Goal: Transaction & Acquisition: Purchase product/service

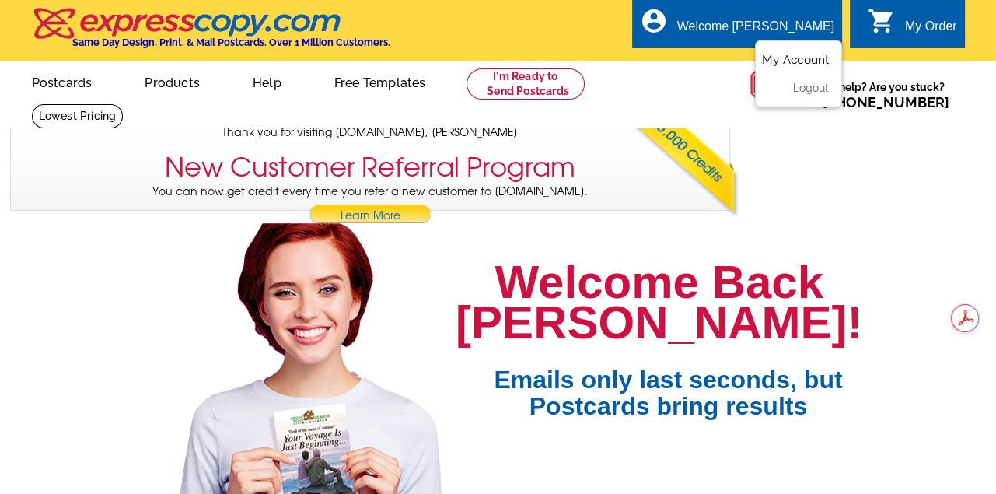
click at [776, 60] on link "My Account" at bounding box center [795, 60] width 67 height 14
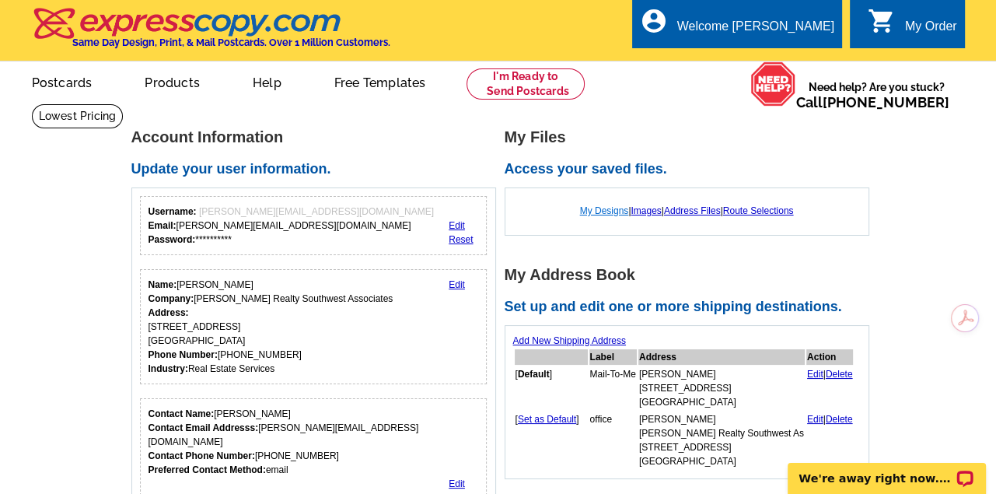
click at [597, 210] on link "My Designs" at bounding box center [604, 210] width 49 height 11
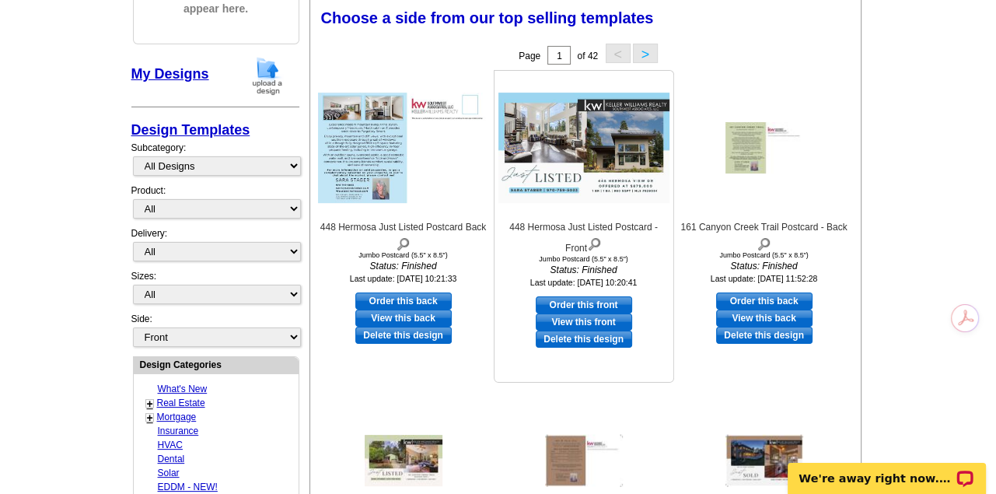
scroll to position [233, 0]
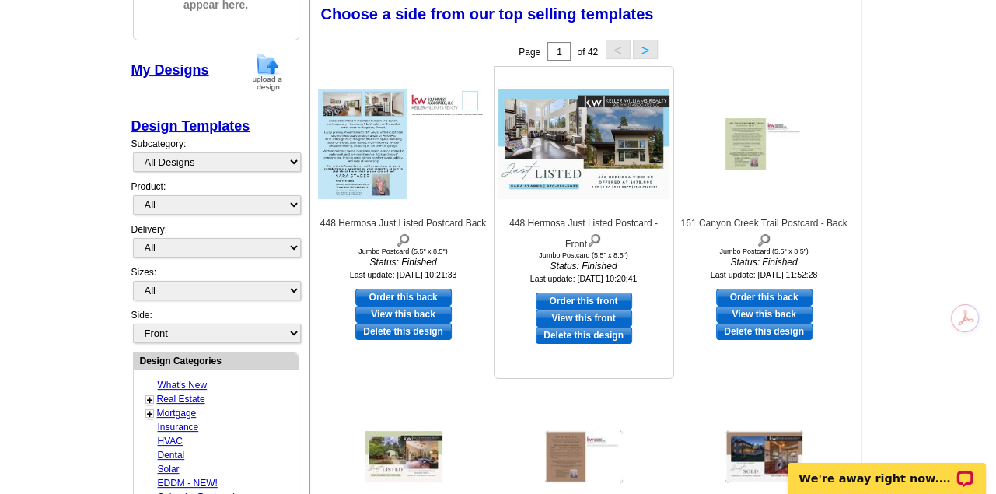
click at [554, 131] on img at bounding box center [583, 144] width 171 height 110
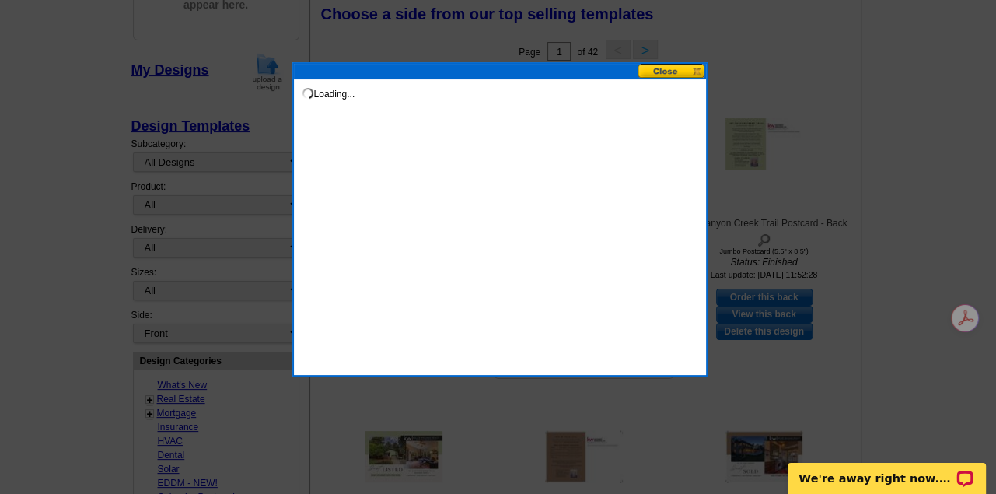
click at [554, 131] on div "Loading..." at bounding box center [499, 219] width 415 height 314
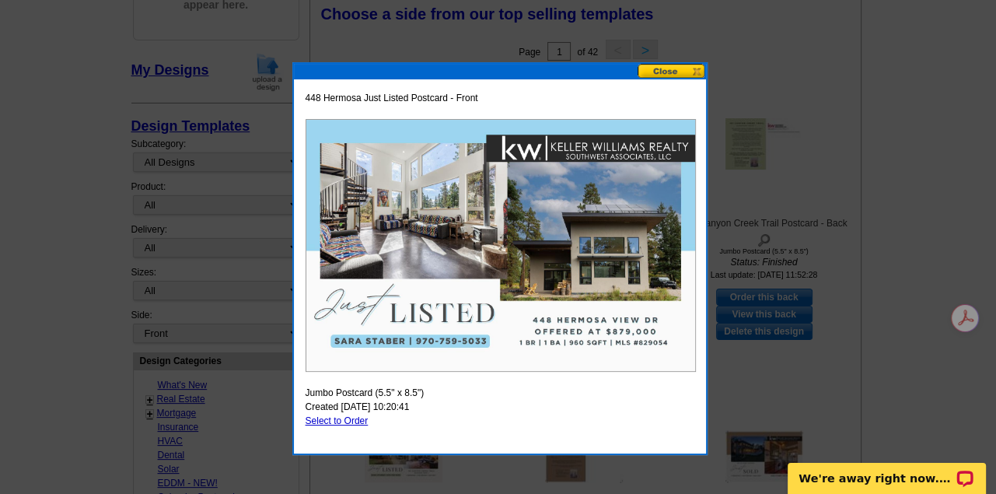
click at [672, 68] on button at bounding box center [671, 71] width 68 height 15
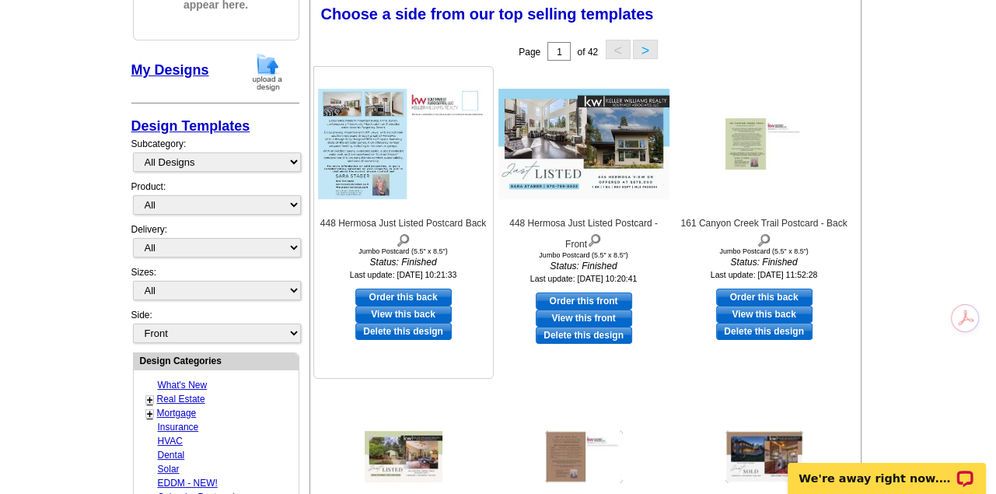
click at [372, 147] on img at bounding box center [403, 144] width 171 height 110
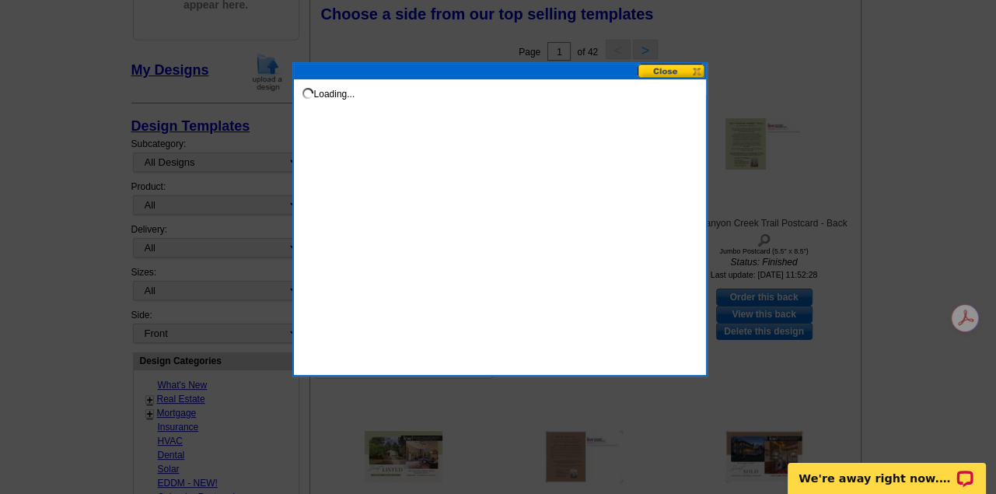
click at [372, 147] on div "Loading..." at bounding box center [499, 219] width 415 height 314
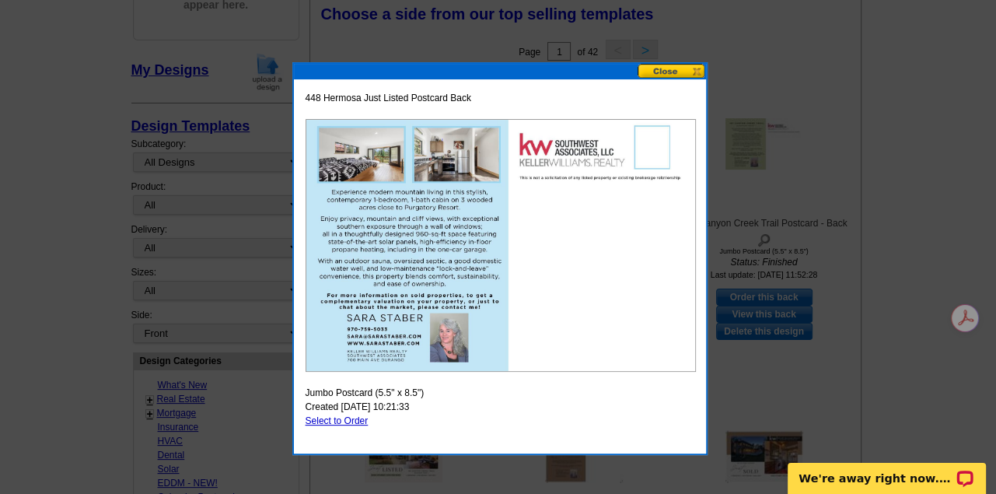
click at [678, 74] on button at bounding box center [671, 71] width 68 height 15
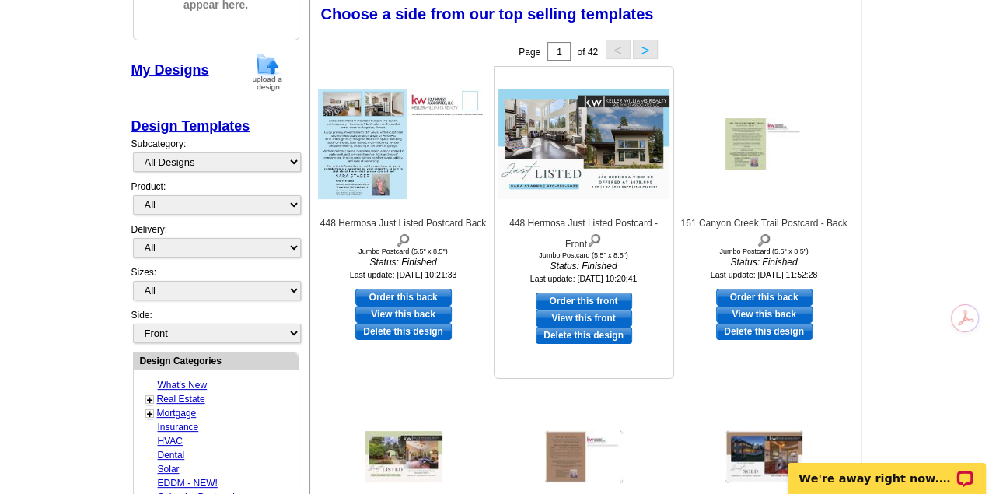
click at [581, 299] on link "Order this front" at bounding box center [584, 300] width 96 height 17
select select "2"
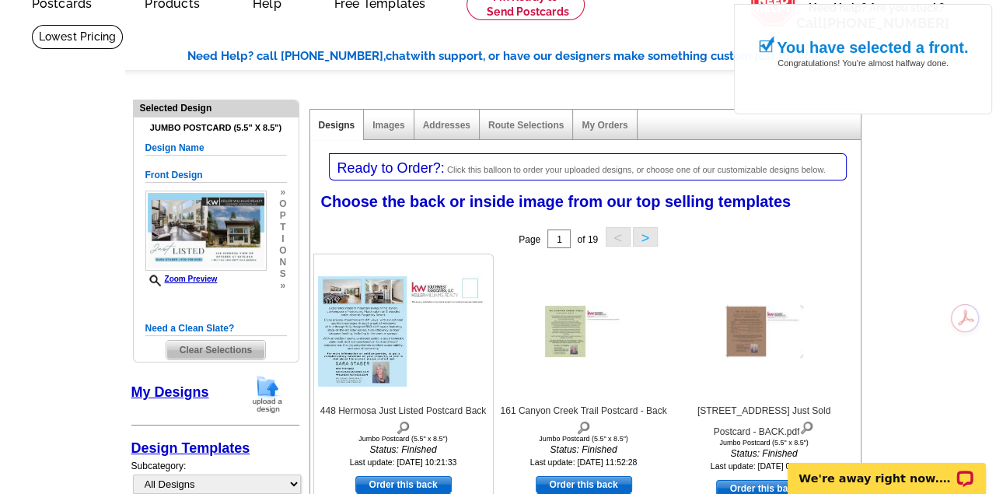
scroll to position [155, 0]
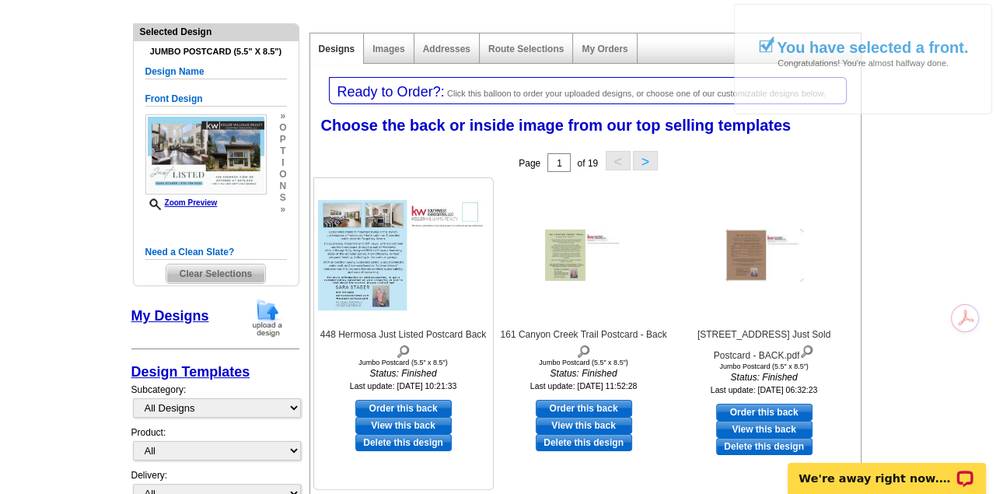
click at [407, 409] on link "Order this back" at bounding box center [403, 408] width 96 height 17
select select "front"
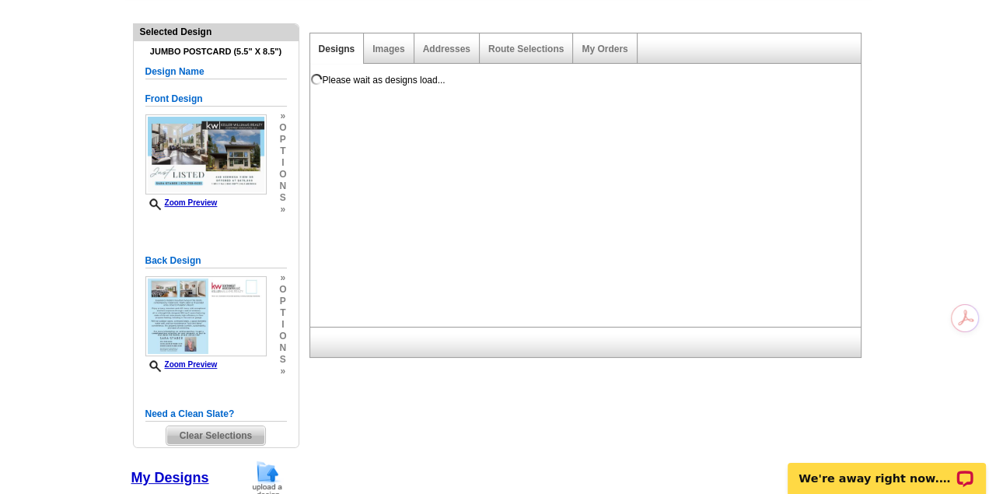
scroll to position [0, 0]
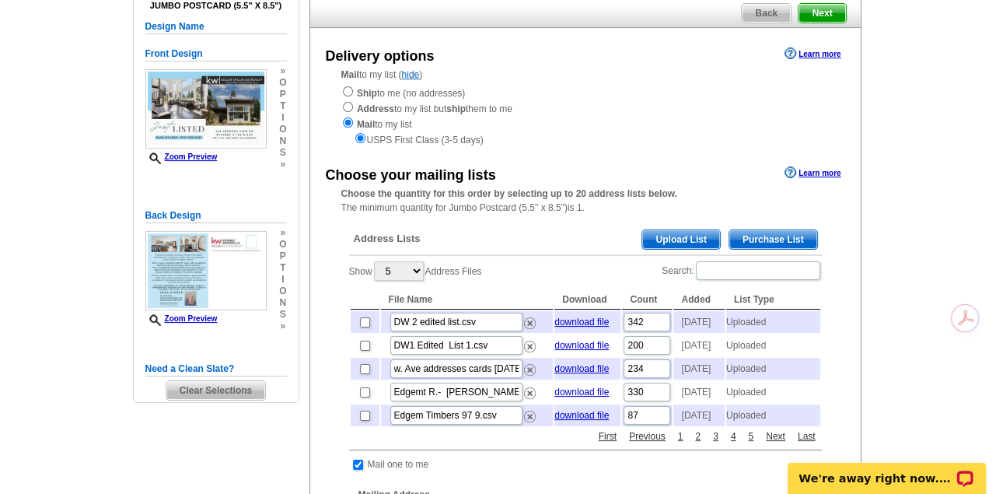
scroll to position [233, 0]
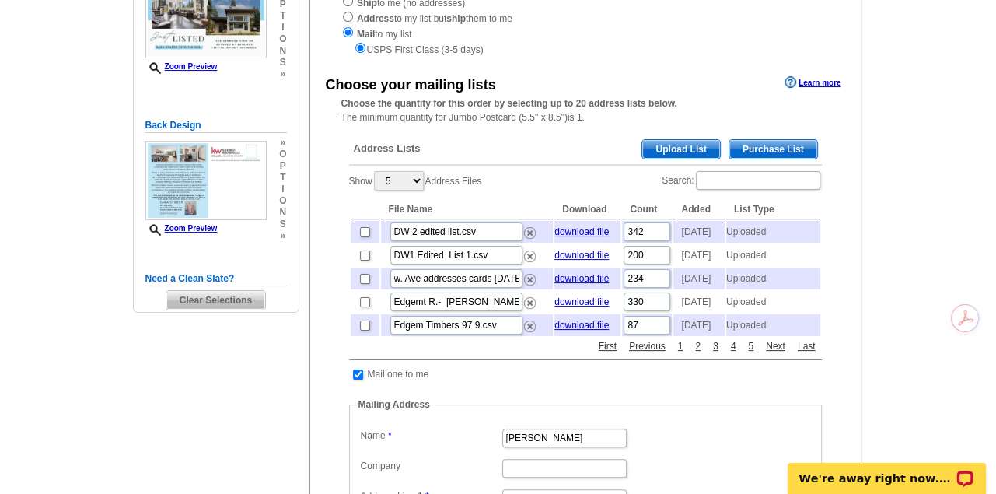
click at [659, 152] on span "Upload List" at bounding box center [680, 149] width 77 height 19
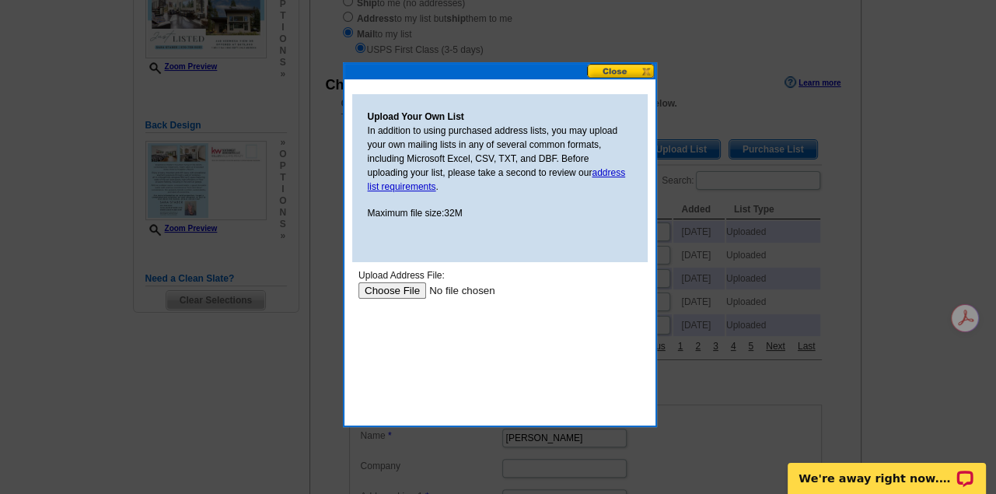
scroll to position [0, 0]
click at [406, 288] on input "file" at bounding box center [456, 290] width 197 height 16
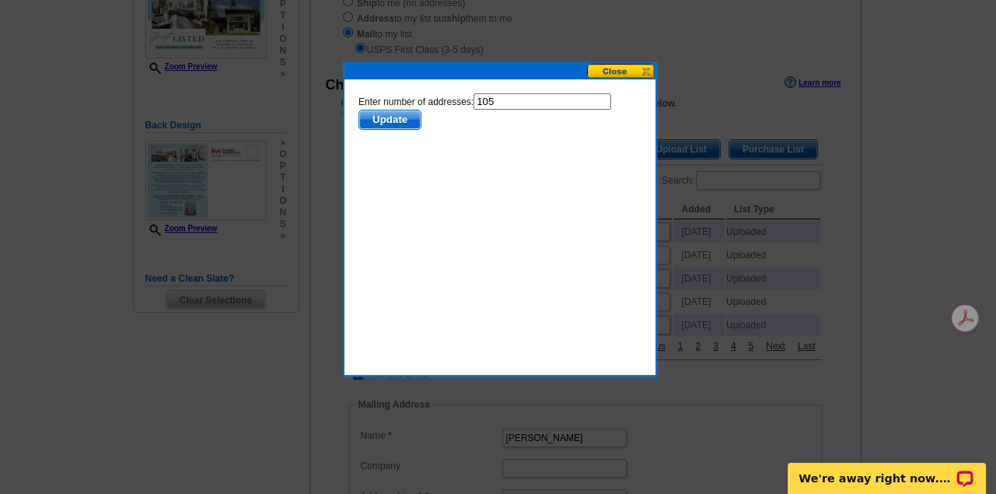
click at [620, 71] on button at bounding box center [621, 71] width 68 height 15
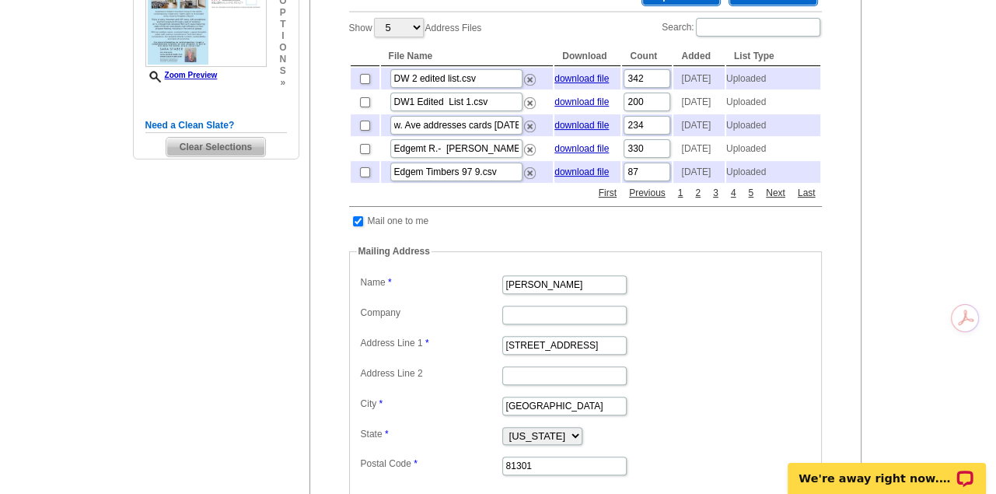
scroll to position [389, 0]
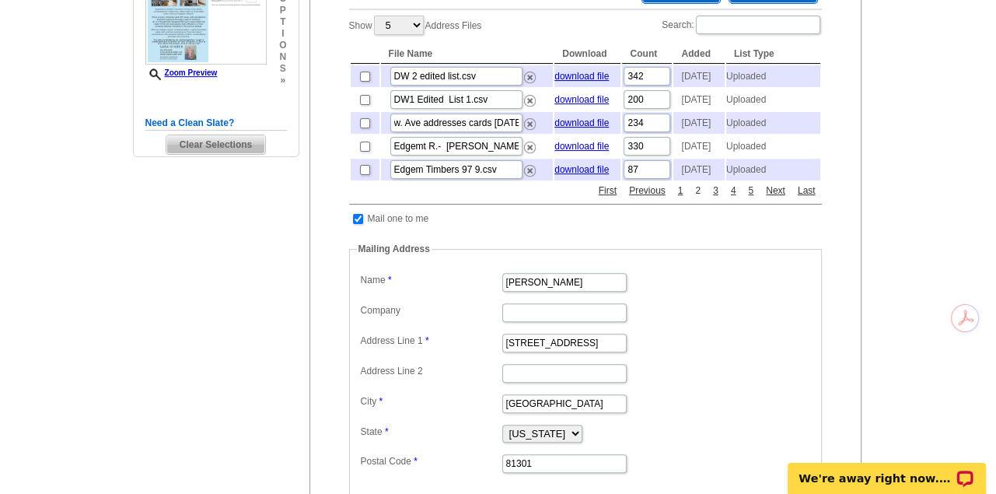
click at [696, 197] on link "2" at bounding box center [697, 190] width 13 height 14
click at [714, 197] on link "3" at bounding box center [715, 190] width 13 height 14
click at [730, 197] on link "4" at bounding box center [733, 190] width 13 height 14
click at [749, 197] on link "6" at bounding box center [750, 190] width 13 height 14
click at [703, 24] on input "Search:" at bounding box center [758, 25] width 124 height 19
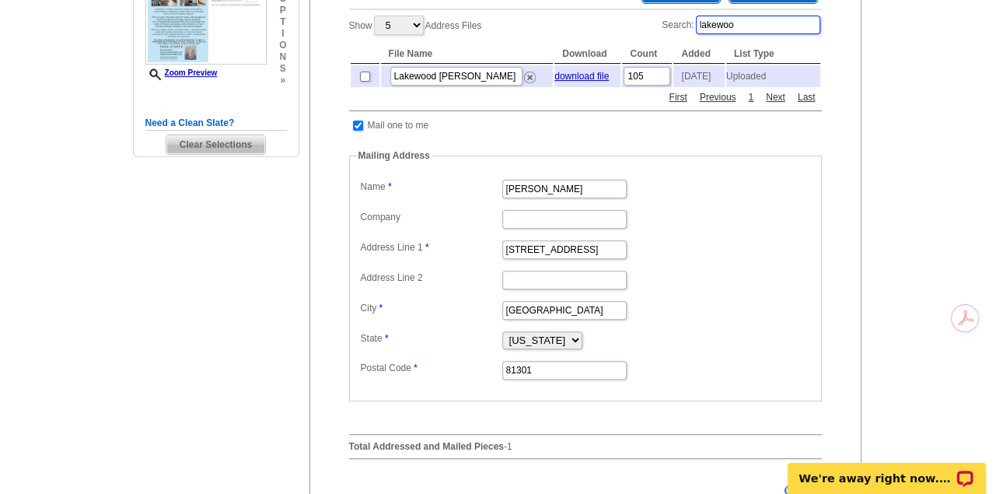
type input "lakewoo"
click at [362, 79] on input "checkbox" at bounding box center [365, 77] width 10 height 10
checkbox input "true"
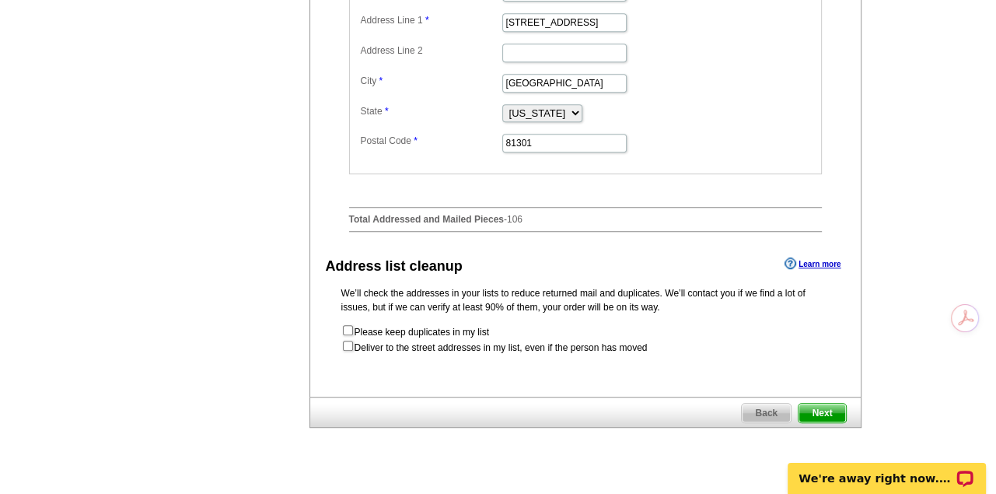
scroll to position [622, 0]
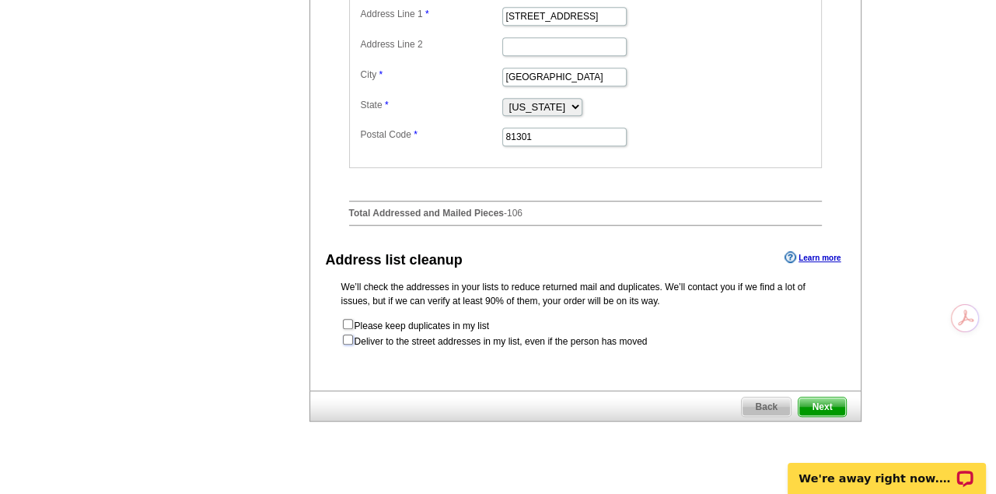
click at [345, 340] on input "checkbox" at bounding box center [348, 339] width 10 height 10
checkbox input "true"
radio input "true"
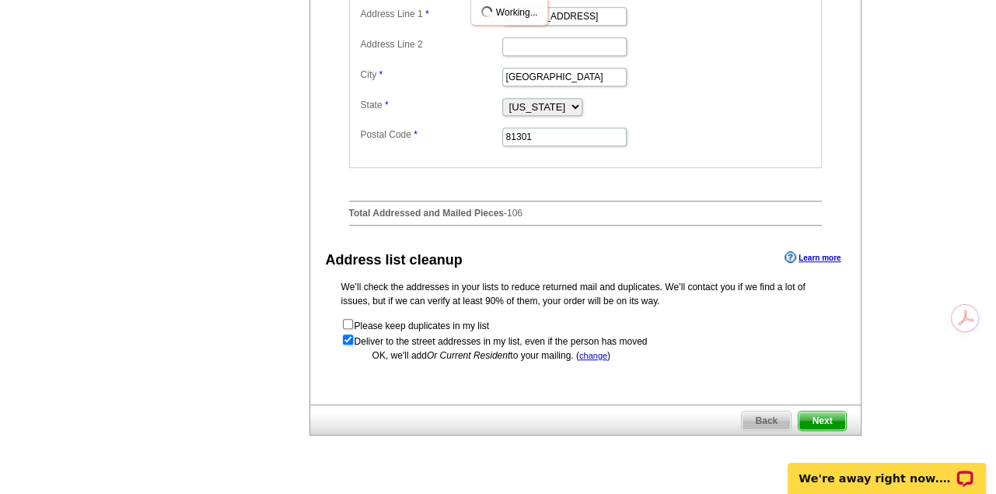
scroll to position [0, 0]
click at [345, 340] on input "checkbox" at bounding box center [348, 339] width 10 height 10
checkbox input "false"
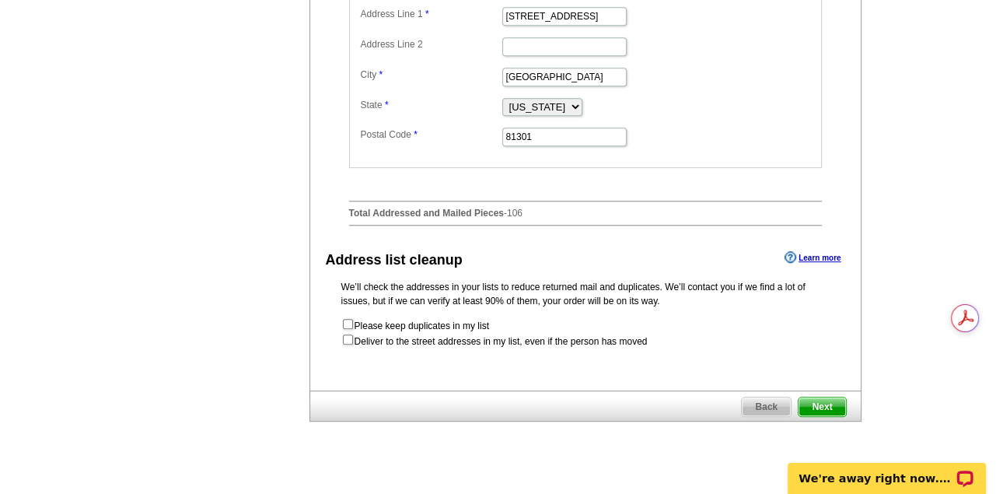
click at [814, 403] on span "Next" at bounding box center [821, 406] width 47 height 19
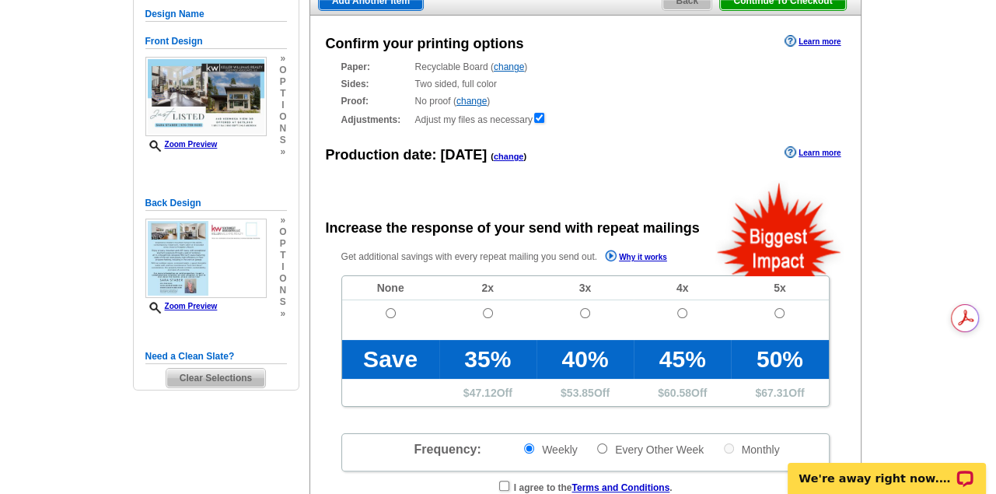
radio input "false"
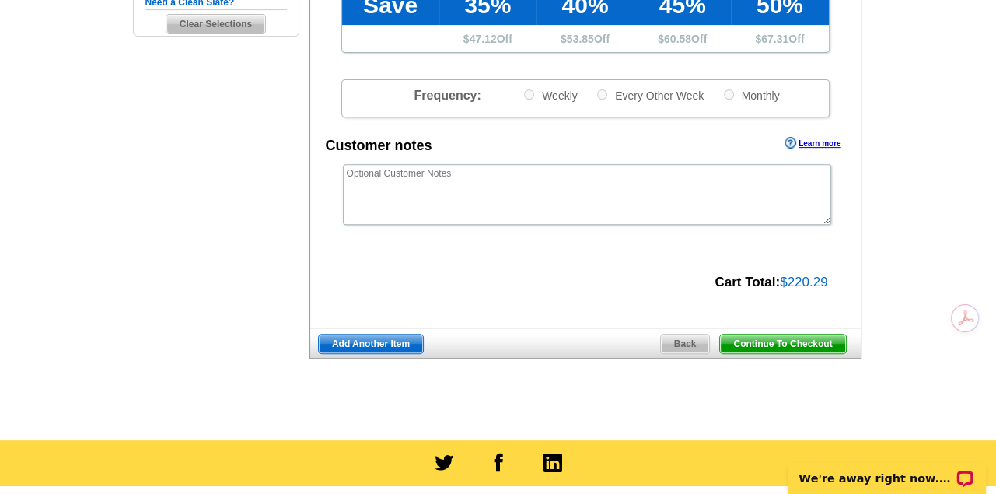
scroll to position [777, 0]
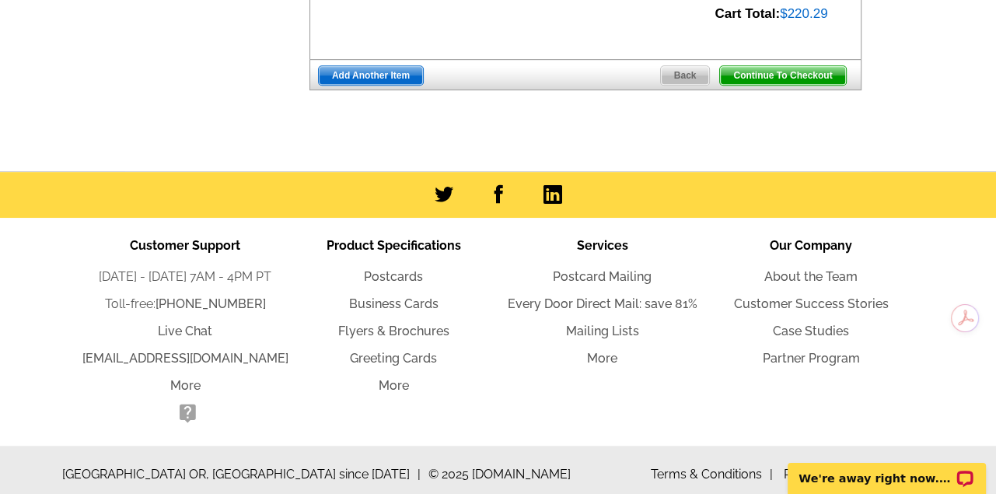
click at [786, 72] on span "Continue To Checkout" at bounding box center [782, 75] width 125 height 19
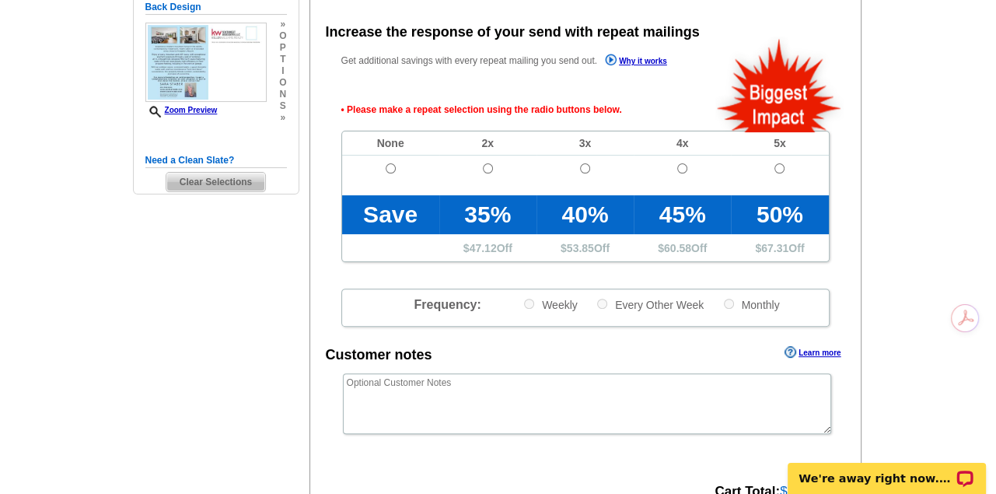
scroll to position [348, 0]
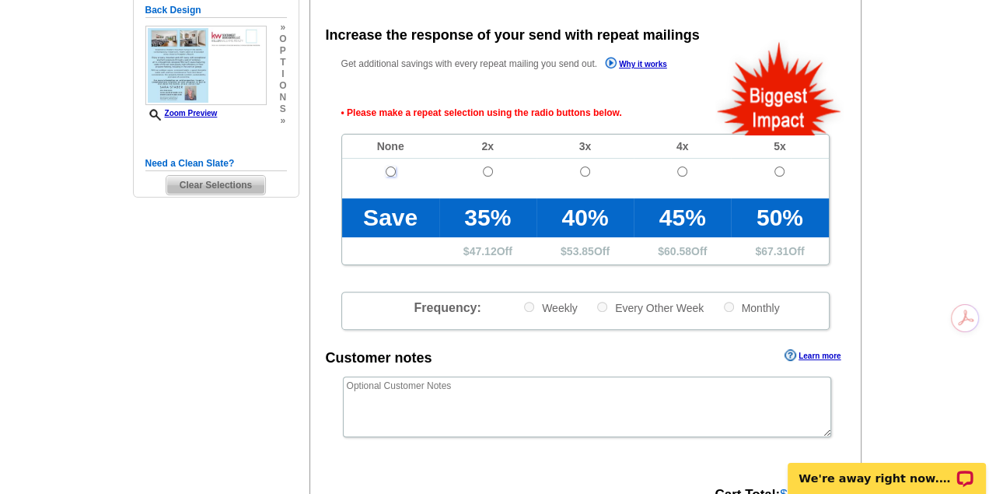
click at [389, 173] on input "radio" at bounding box center [391, 171] width 10 height 10
radio input "true"
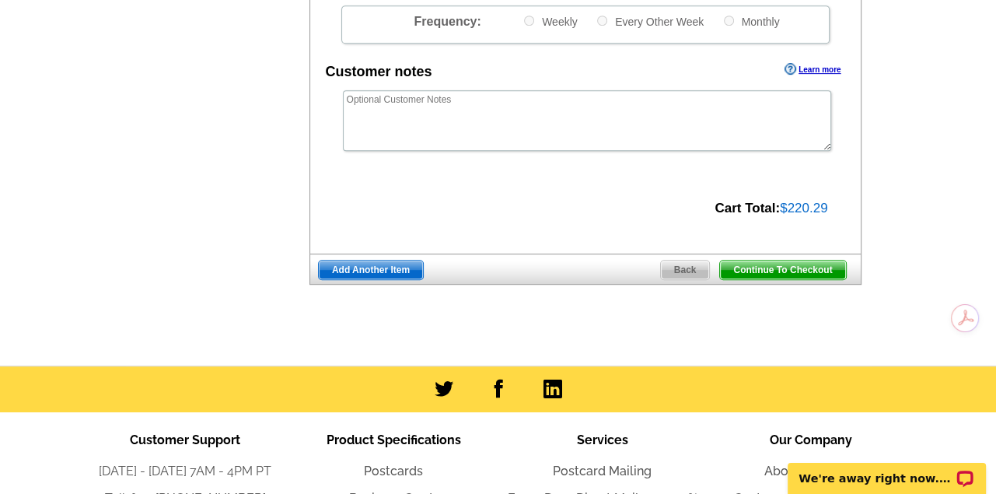
scroll to position [659, 0]
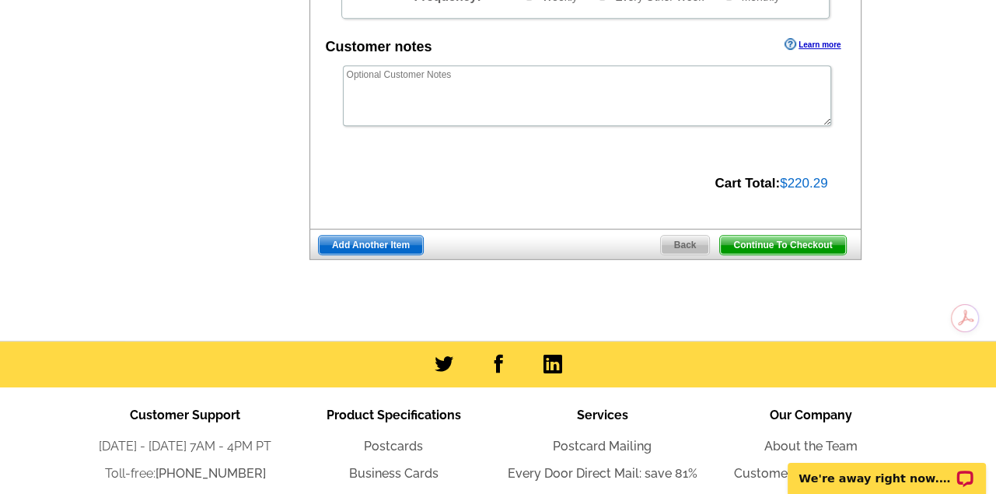
click at [778, 246] on span "Continue To Checkout" at bounding box center [782, 245] width 125 height 19
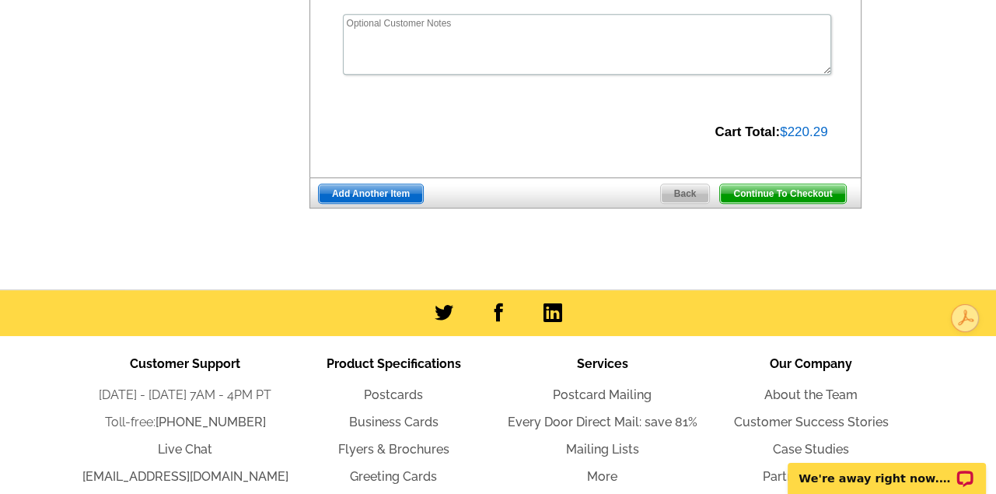
scroll to position [607, 0]
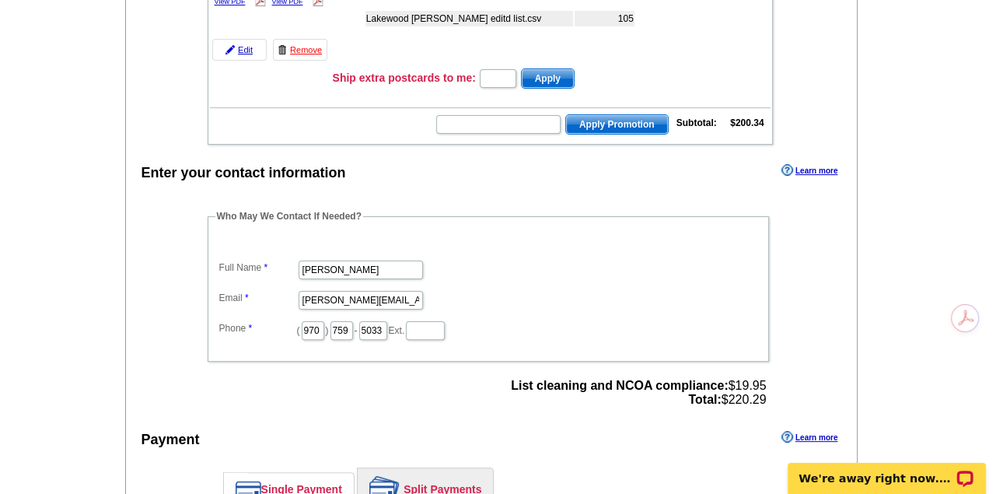
scroll to position [311, 0]
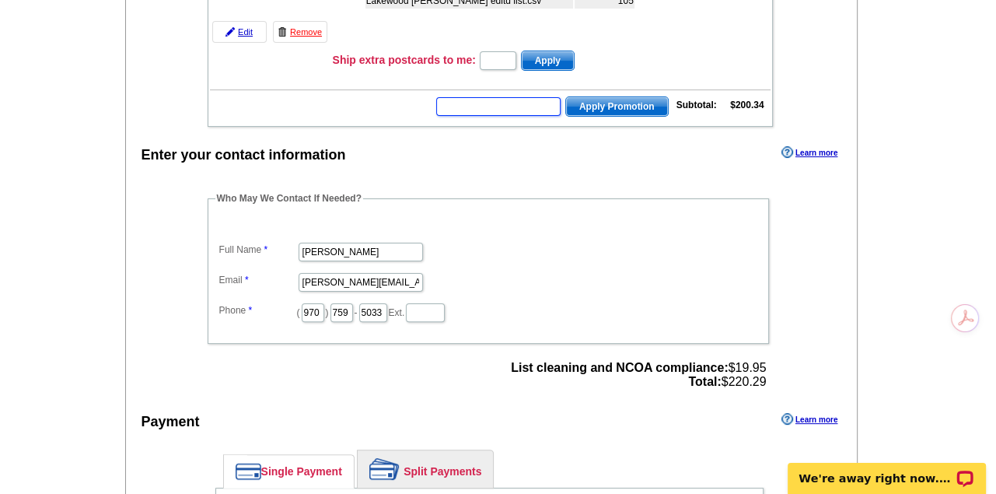
click at [519, 97] on input "text" at bounding box center [498, 106] width 124 height 19
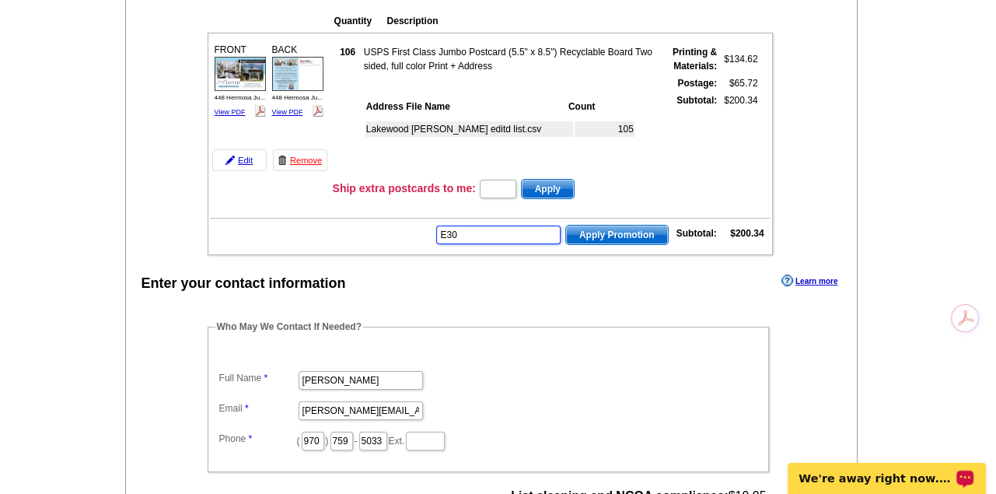
scroll to position [155, 0]
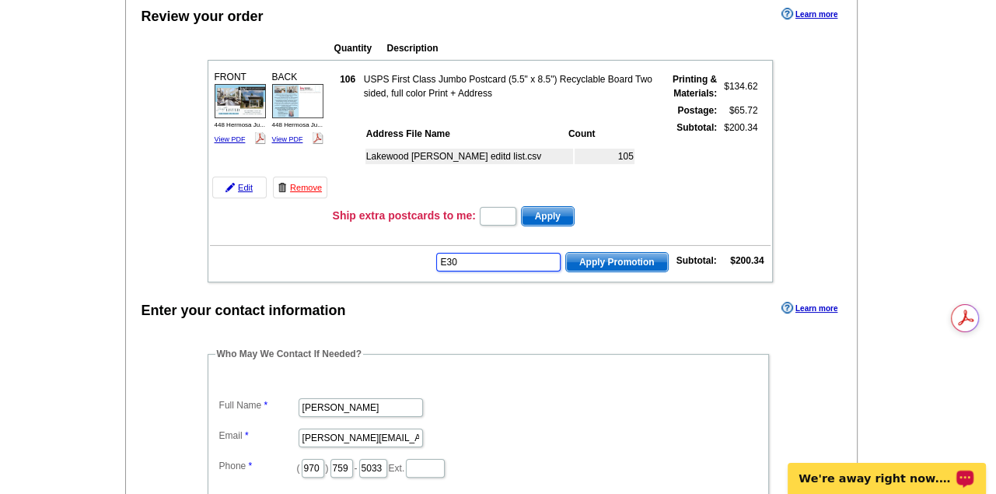
type input "E30"
click at [487, 210] on input "text" at bounding box center [498, 216] width 37 height 19
type input "2"
click at [560, 210] on span "Apply" at bounding box center [548, 216] width 52 height 19
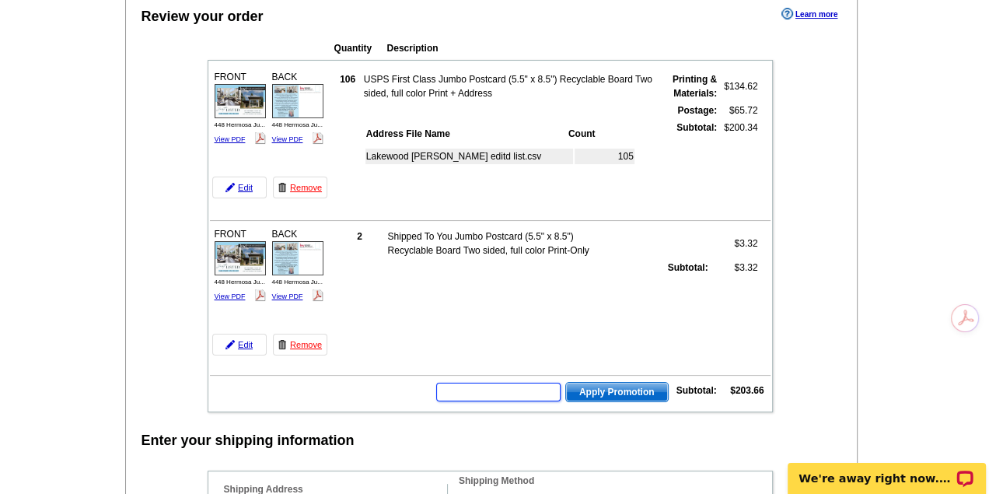
click at [466, 386] on input "text" at bounding box center [498, 391] width 124 height 19
type input "e"
type input "E30"
click at [598, 387] on span "Apply Promotion" at bounding box center [617, 391] width 102 height 19
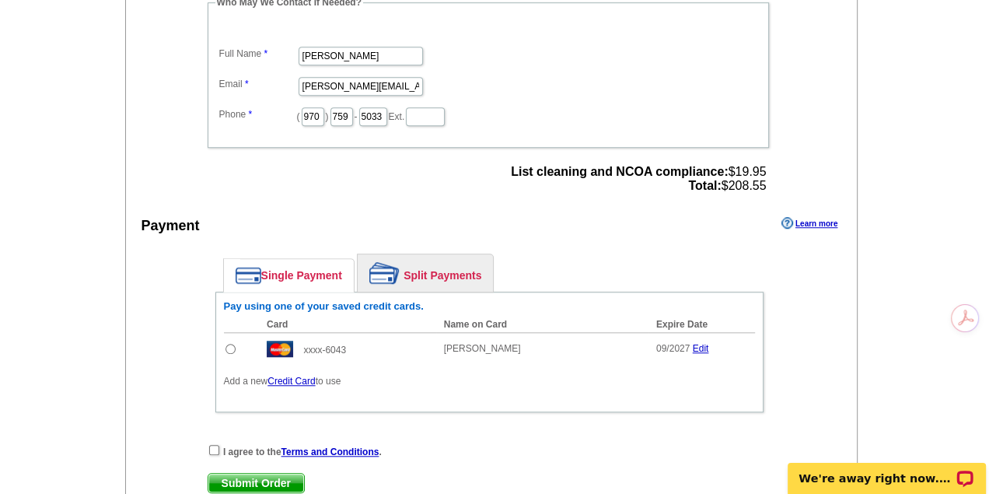
scroll to position [1010, 0]
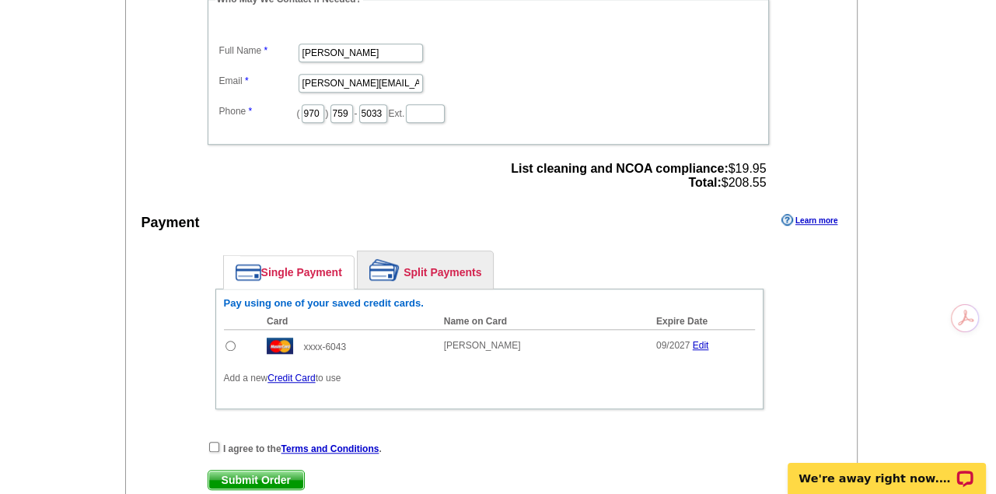
click at [228, 340] on input "radio" at bounding box center [230, 345] width 10 height 10
radio input "true"
click at [211, 441] on input "checkbox" at bounding box center [214, 446] width 10 height 10
checkbox input "true"
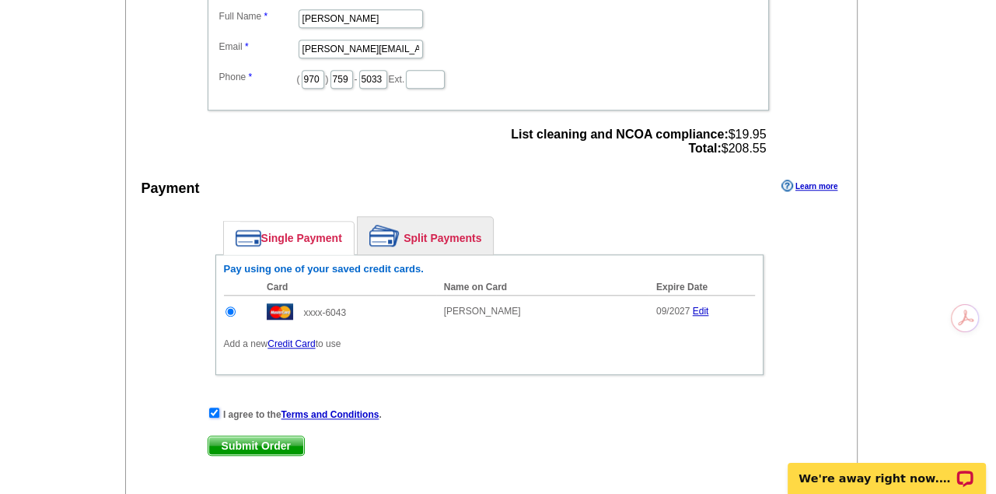
scroll to position [1088, 0]
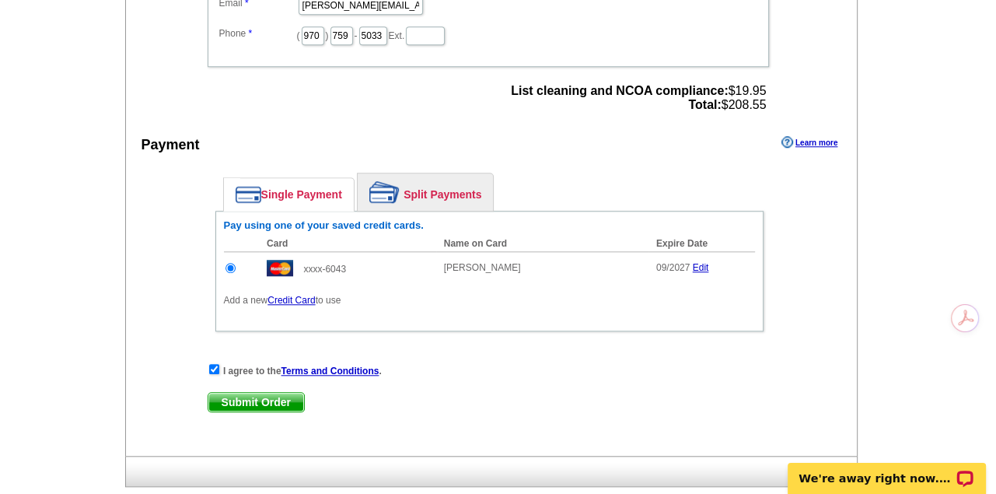
click at [249, 393] on span "Submit Order" at bounding box center [256, 402] width 96 height 19
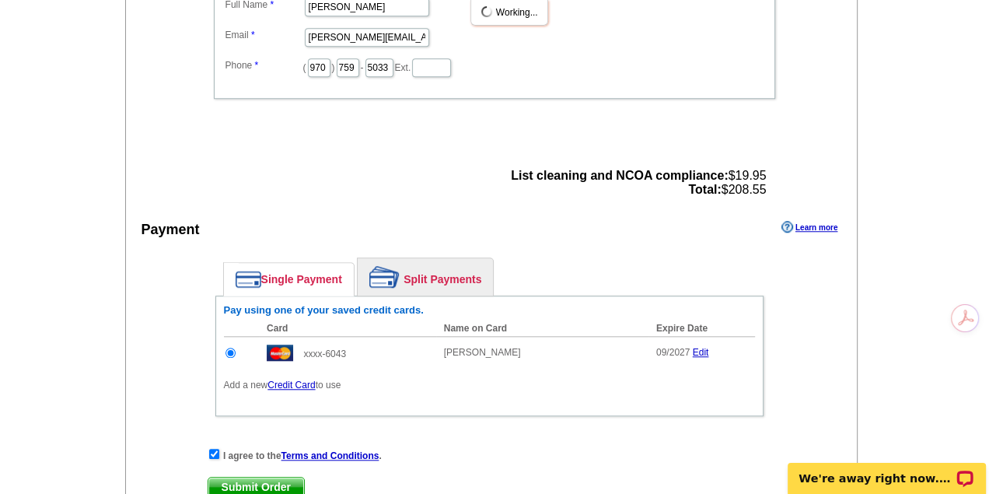
scroll to position [626, 0]
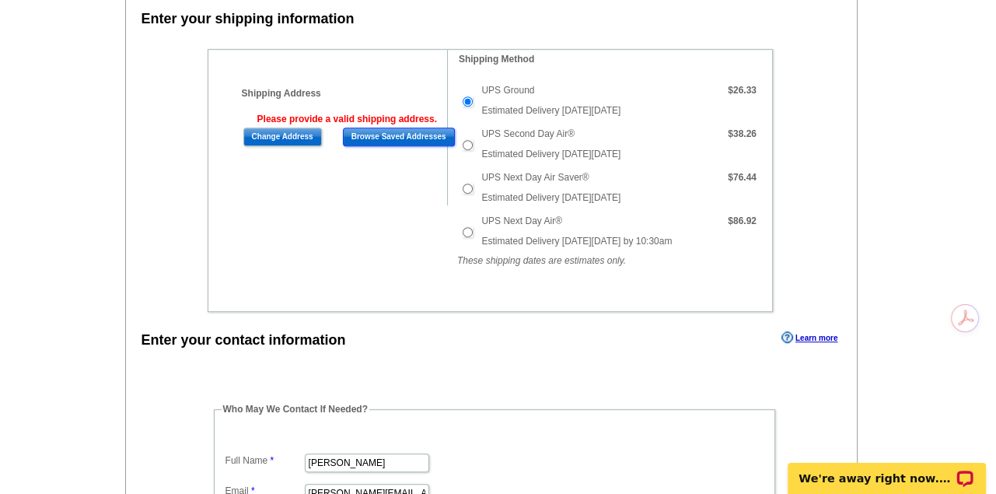
click at [386, 127] on input "Browse Saved Addresses" at bounding box center [399, 136] width 112 height 19
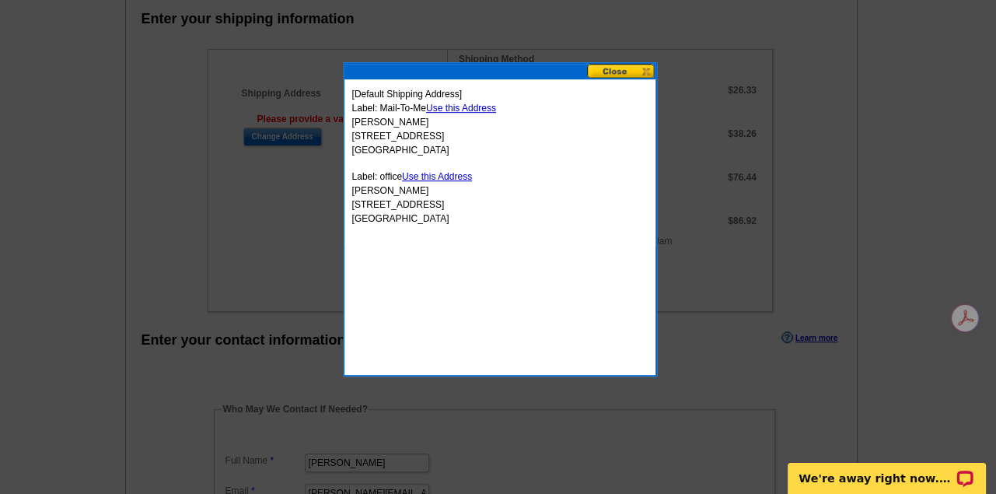
click at [471, 108] on link "Use this Address" at bounding box center [461, 108] width 70 height 11
click at [475, 105] on link "Use this Address" at bounding box center [461, 108] width 70 height 11
click at [621, 65] on button at bounding box center [621, 71] width 68 height 15
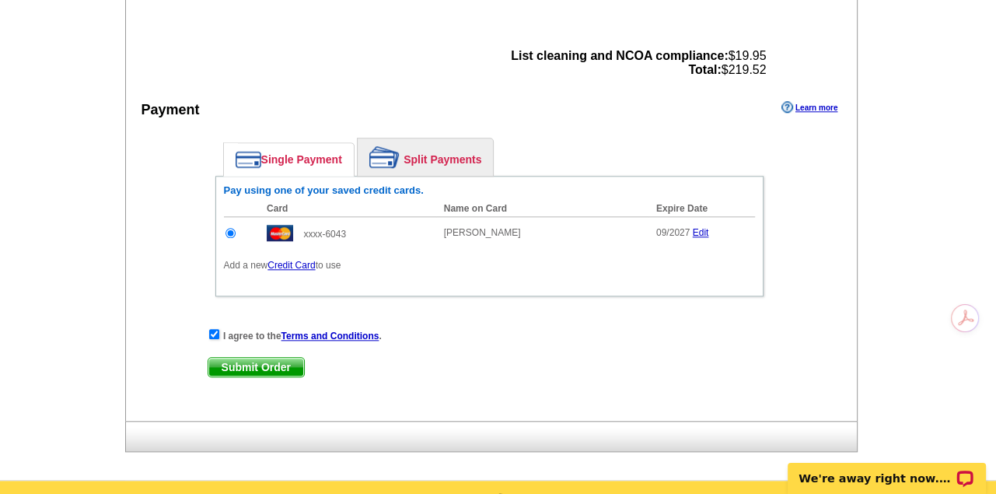
scroll to position [1326, 0]
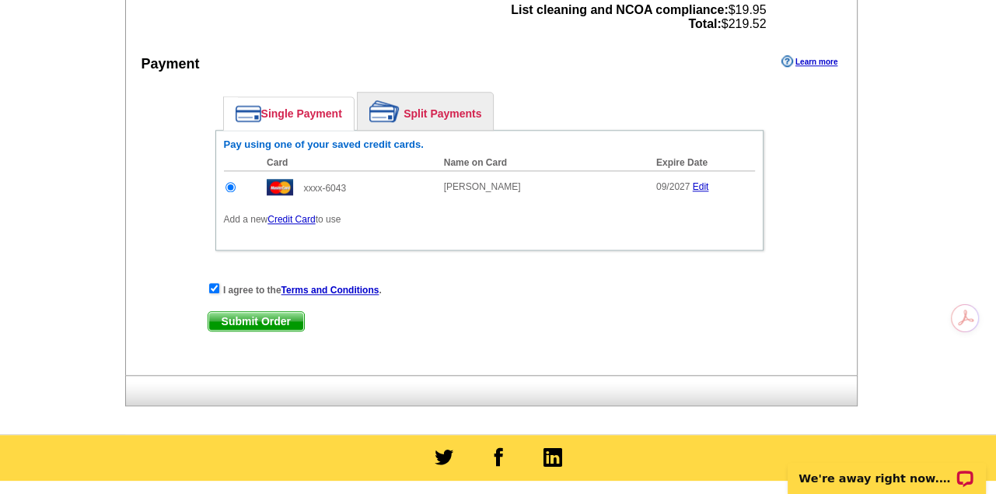
click at [263, 312] on span "Submit Order" at bounding box center [256, 321] width 96 height 19
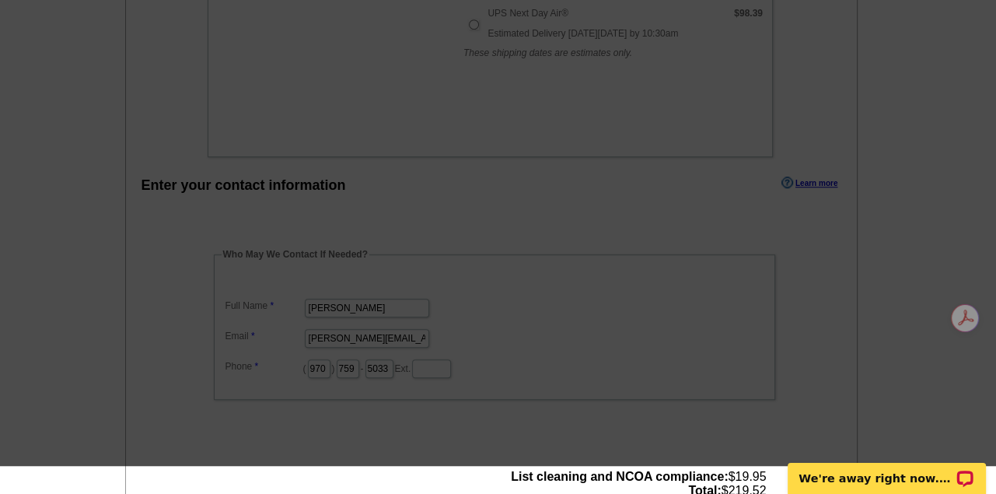
scroll to position [704, 0]
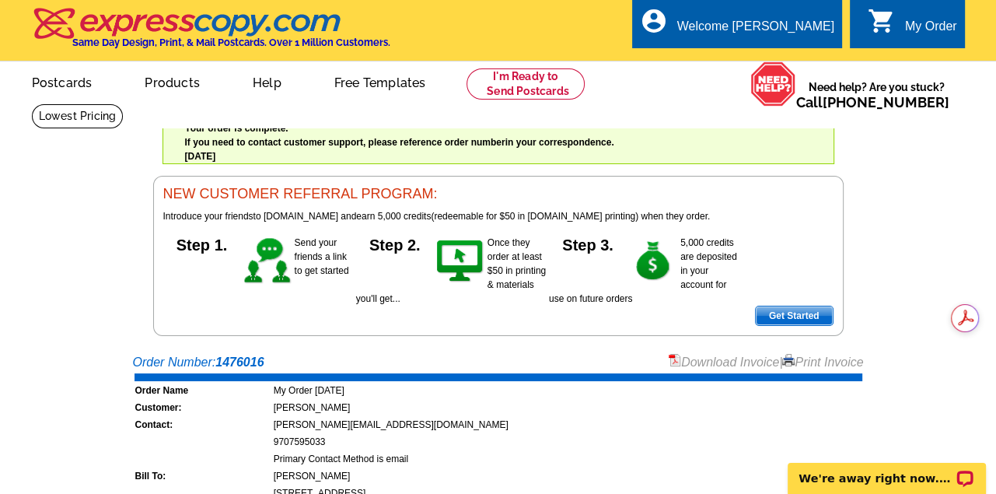
click at [37, 36] on img at bounding box center [188, 23] width 312 height 33
